Goal: Task Accomplishment & Management: Manage account settings

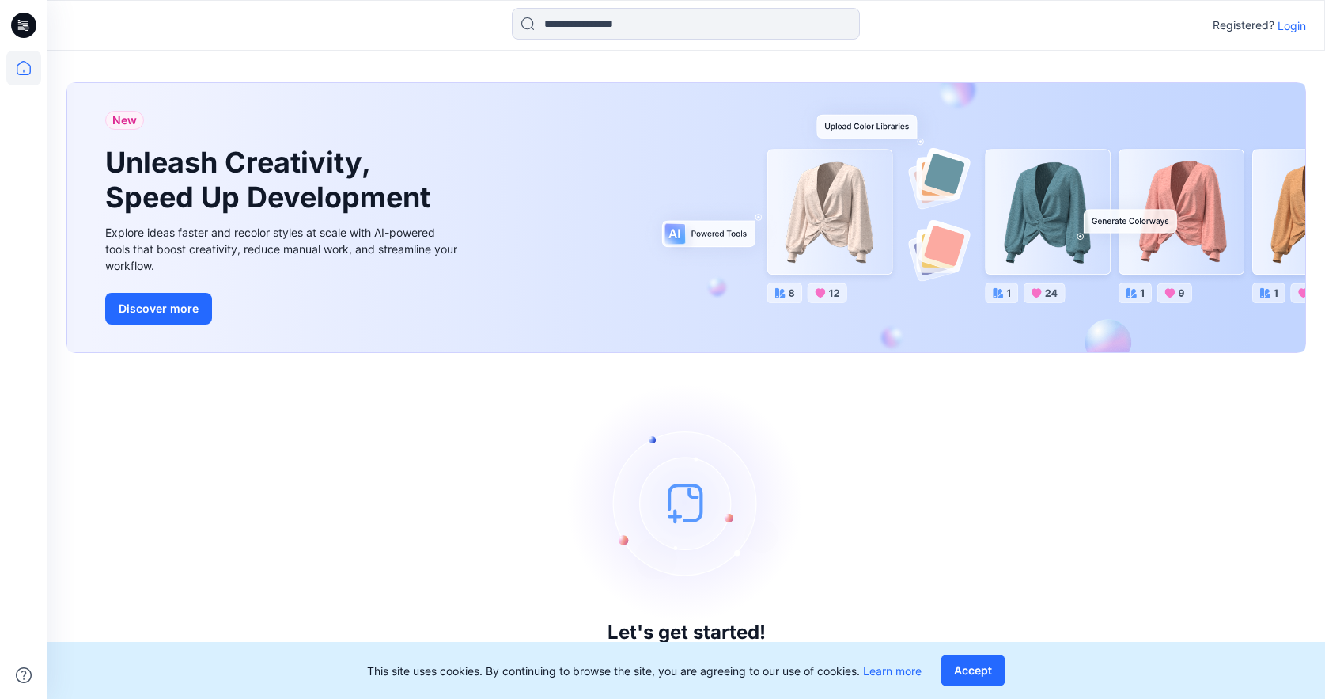
click at [1184, 441] on div "Let's get started! Click New to add a style or create a folder." at bounding box center [686, 526] width 1240 height 308
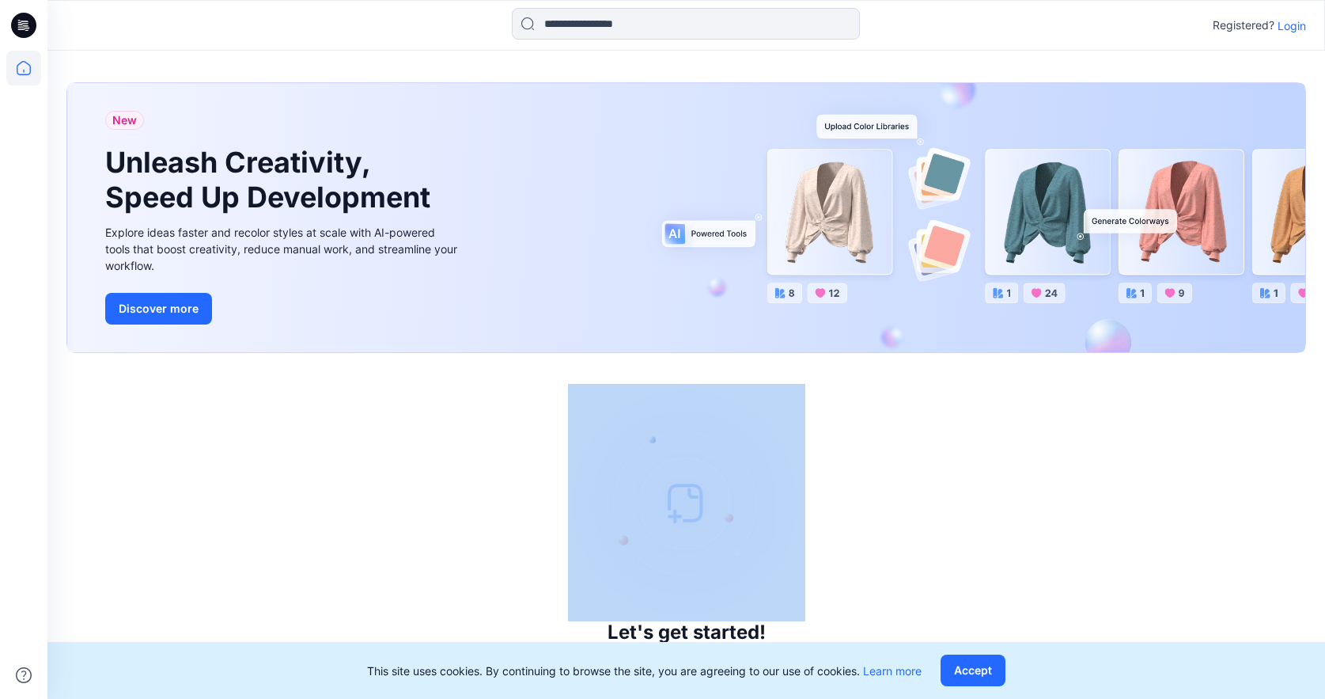
drag, startPoint x: 851, startPoint y: 510, endPoint x: 851, endPoint y: 278, distance: 232.6
click at [851, 278] on div "New Unleash Creativity, Speed Up Development Explore ideas faster and recolor s…" at bounding box center [686, 375] width 1278 height 648
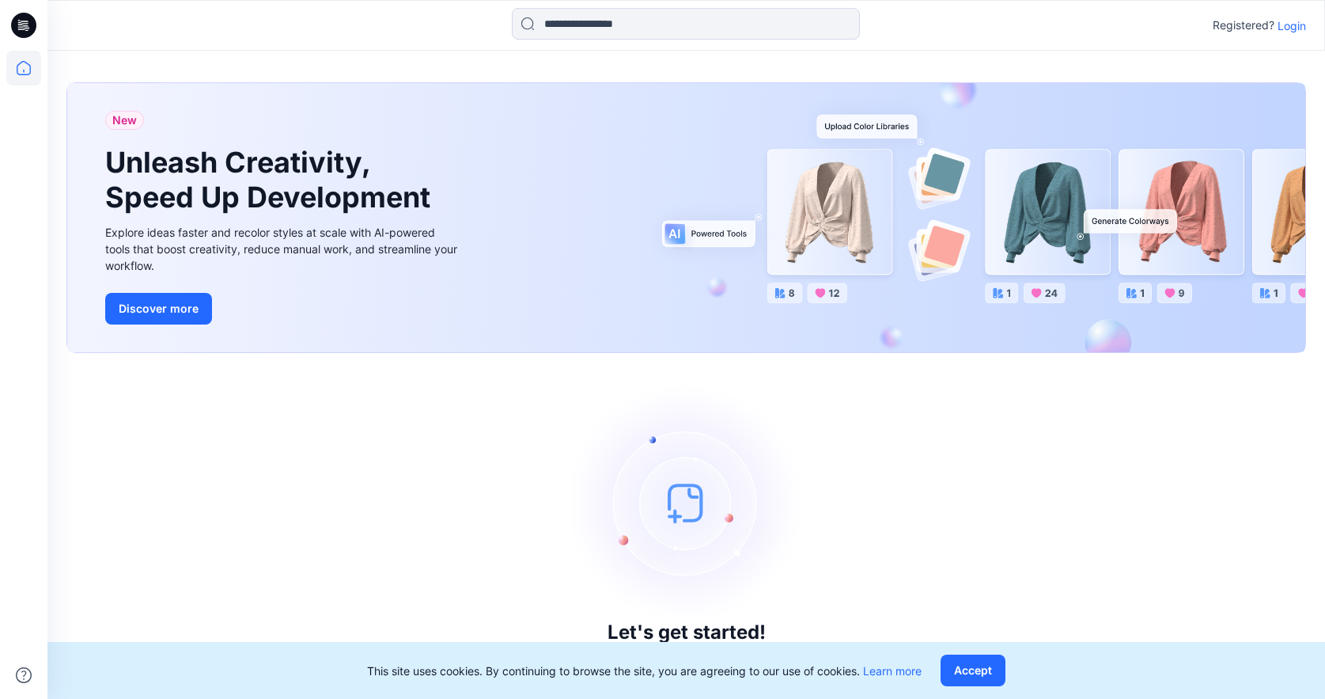
click at [1290, 26] on p "Login" at bounding box center [1292, 25] width 28 height 17
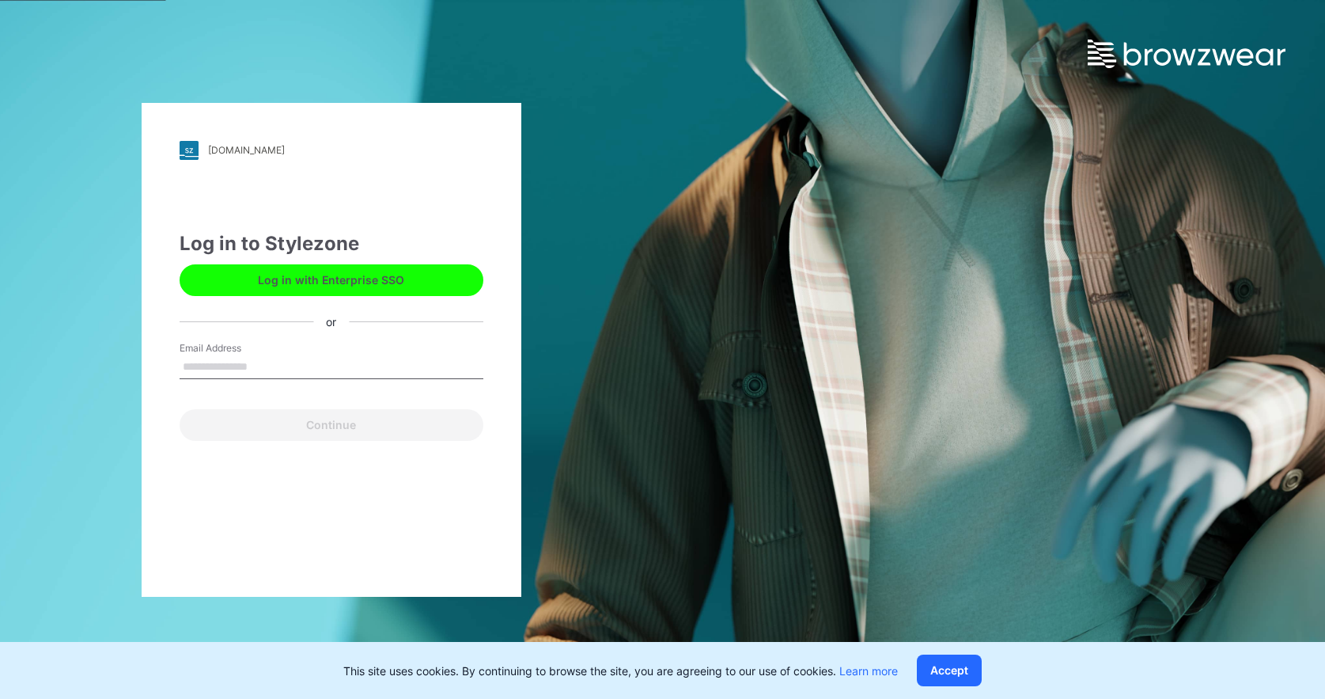
click at [244, 365] on input "Email Address" at bounding box center [332, 367] width 304 height 24
type input "**********"
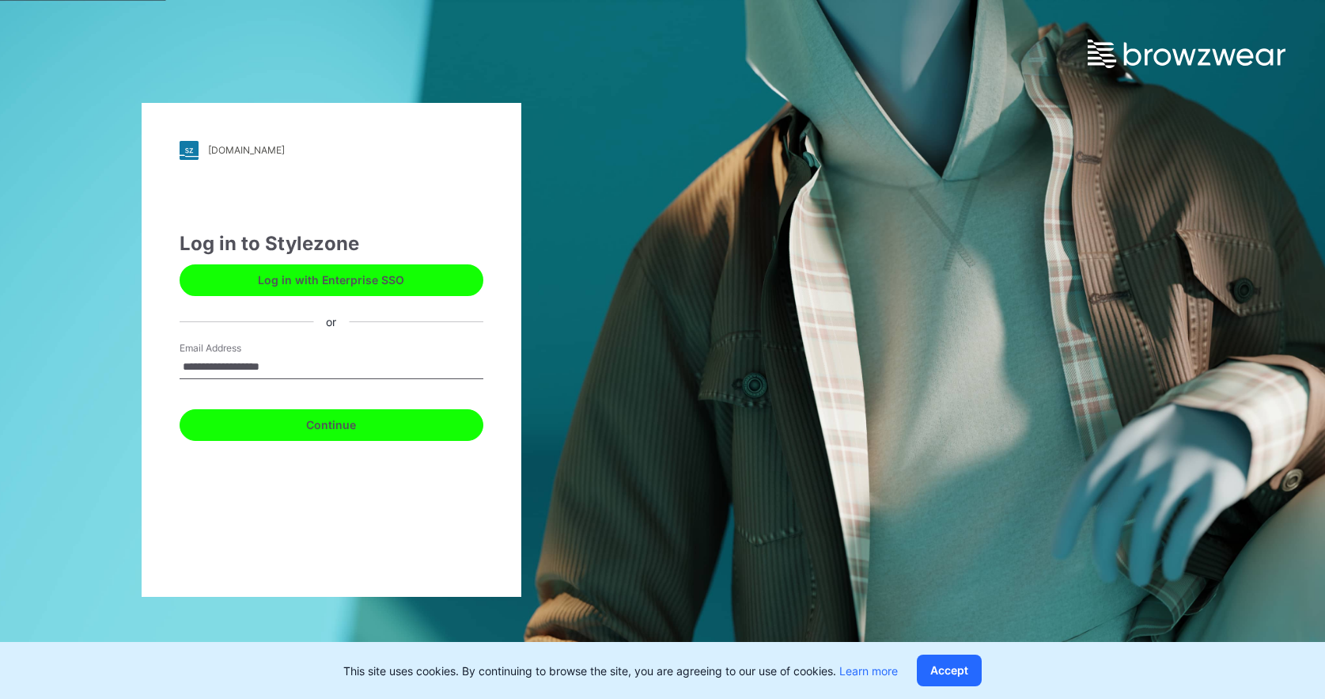
click at [266, 424] on button "Continue" at bounding box center [332, 425] width 304 height 32
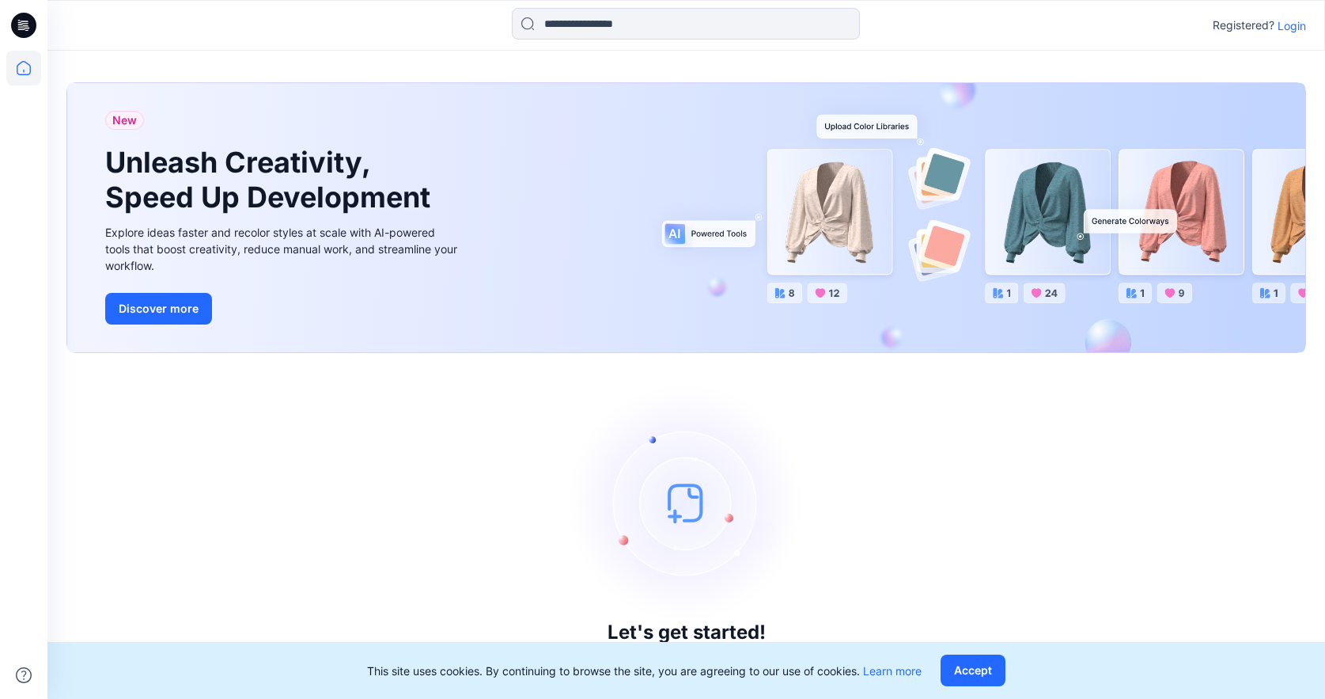
click at [1290, 24] on p "Login" at bounding box center [1292, 25] width 28 height 17
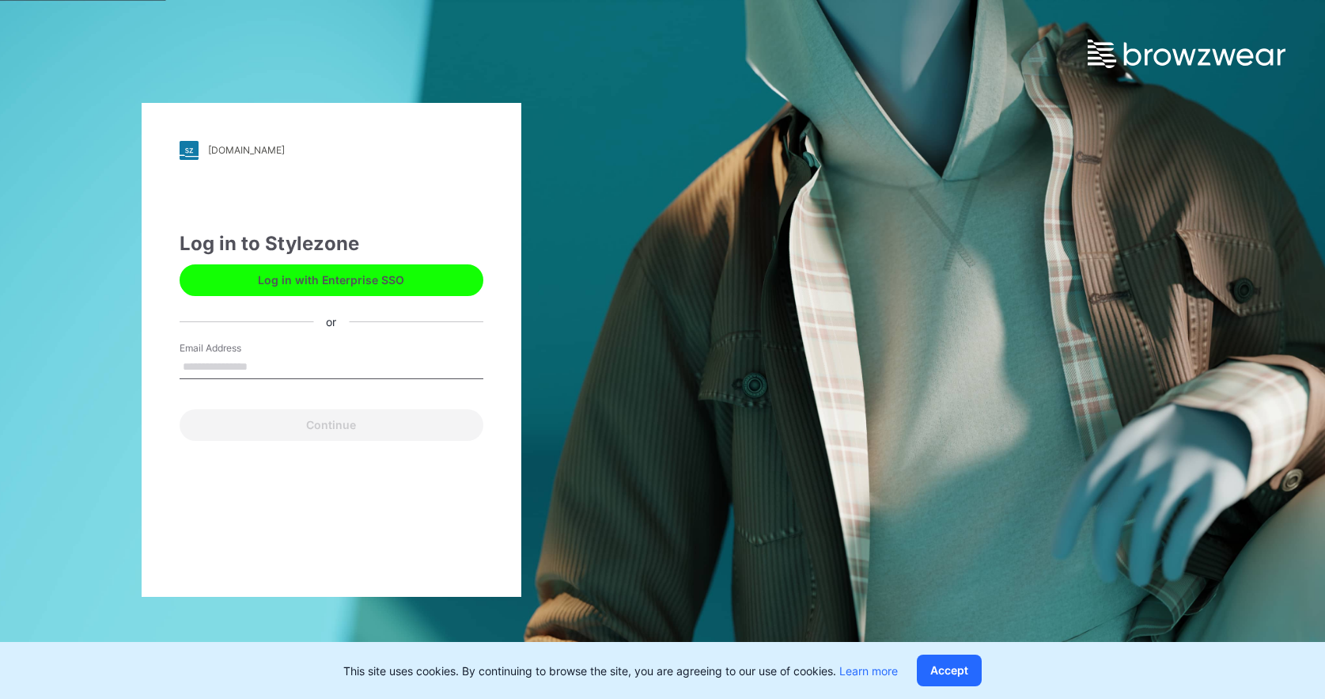
click at [216, 366] on input "Email Address" at bounding box center [332, 367] width 304 height 24
type input "**********"
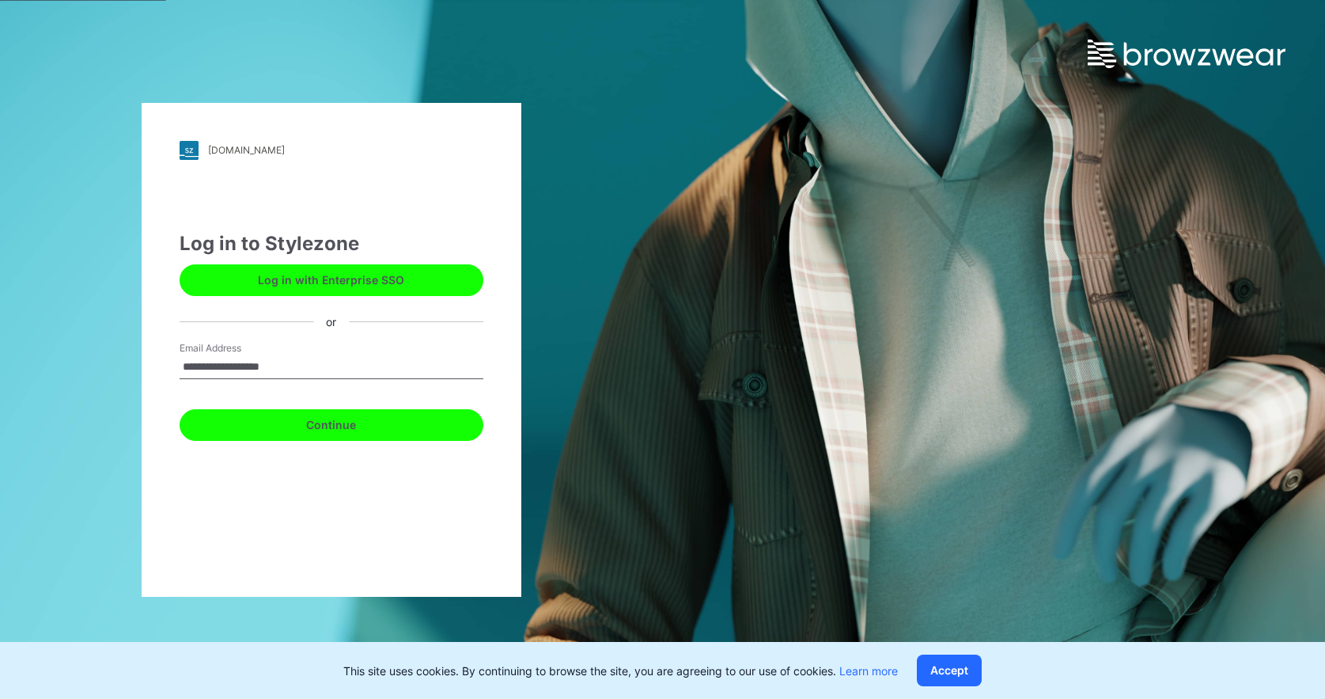
click at [317, 421] on button "Continue" at bounding box center [332, 425] width 304 height 32
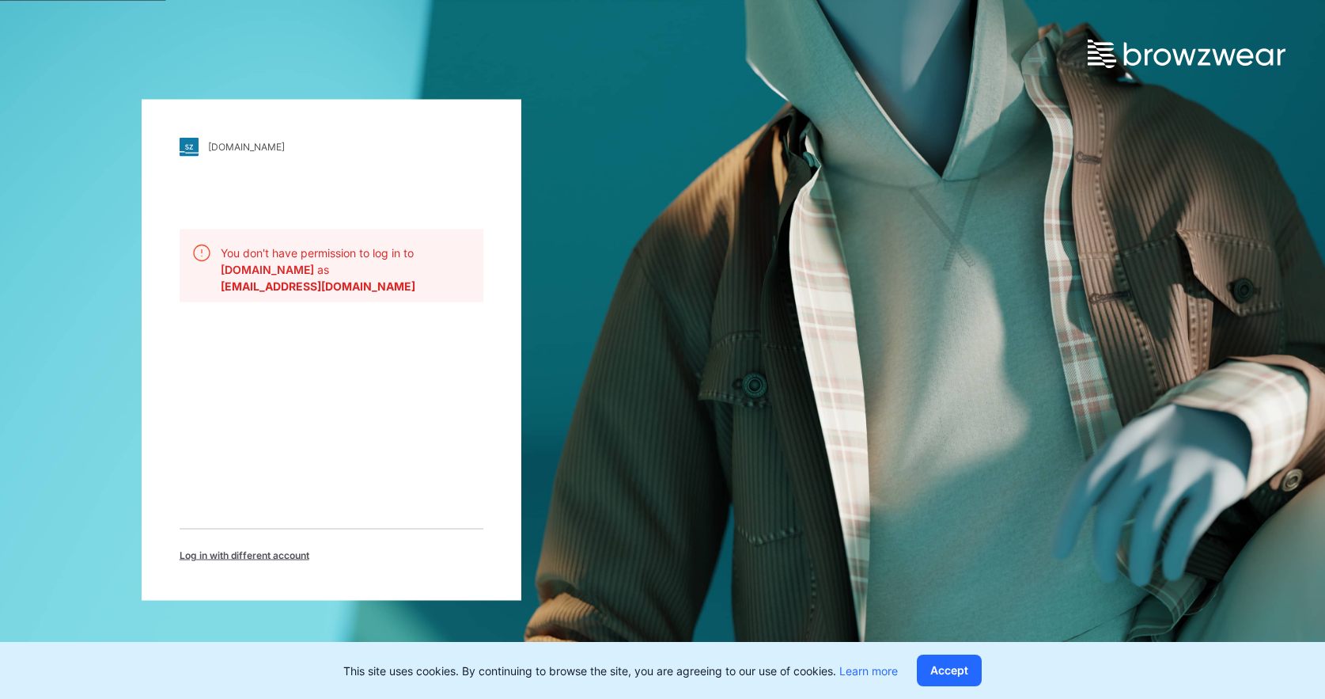
drag, startPoint x: 268, startPoint y: 320, endPoint x: 267, endPoint y: 354, distance: 34.8
click at [267, 354] on div "[DOMAIN_NAME] Loading... You don't have permission to log in to [DOMAIN_NAME] a…" at bounding box center [332, 349] width 380 height 501
click at [351, 293] on span "[EMAIL_ADDRESS][DOMAIN_NAME]" at bounding box center [346, 285] width 250 height 17
click at [353, 282] on span "[EMAIL_ADDRESS][DOMAIN_NAME]" at bounding box center [346, 285] width 250 height 17
